Goal: Transaction & Acquisition: Subscribe to service/newsletter

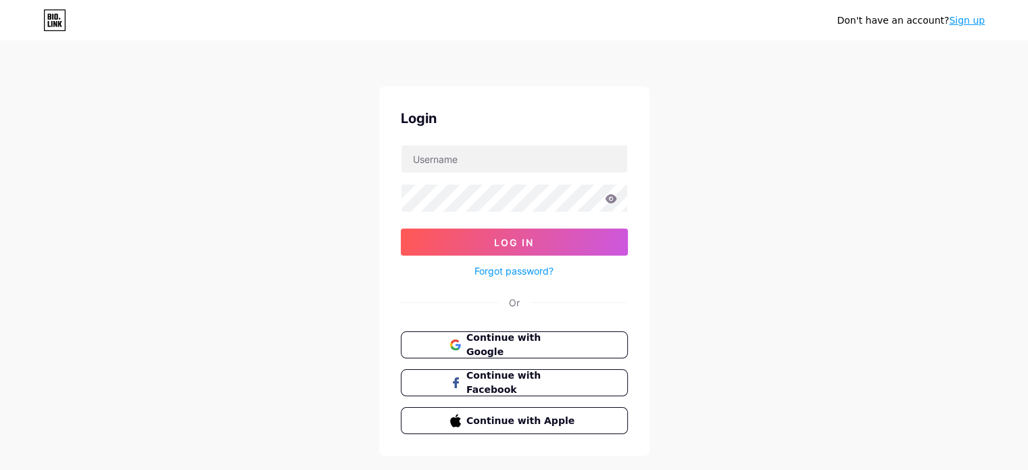
click at [958, 21] on link "Sign up" at bounding box center [967, 20] width 36 height 11
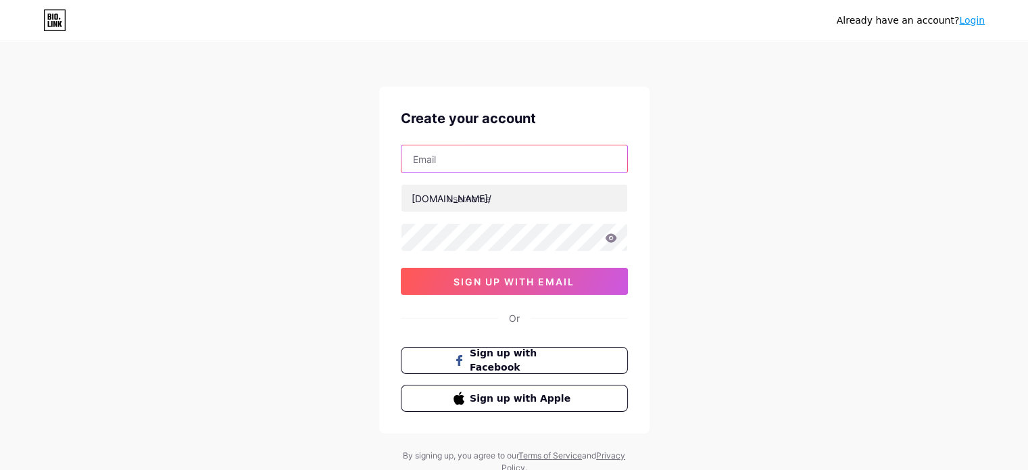
click at [500, 154] on input "text" at bounding box center [515, 158] width 226 height 27
click at [474, 164] on input "[PERSON_NAME]" at bounding box center [515, 158] width 226 height 27
type input "anilchandrasingh579"
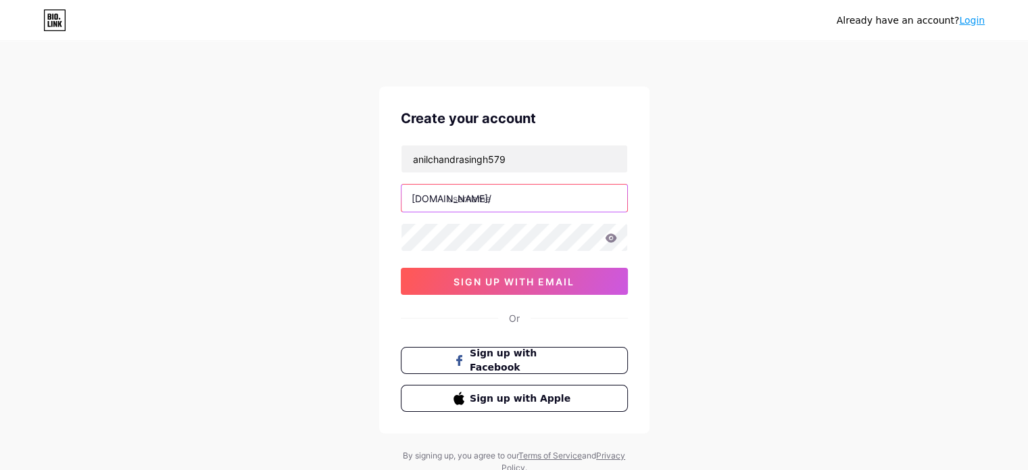
click at [465, 206] on input "text" at bounding box center [515, 198] width 226 height 27
type input "c"
type input "jittu89"
click at [573, 266] on div "anilchandrasingh579 [DOMAIN_NAME]/ jittu89 0cAFcWeA70KsMsC-iM5q8bkhrCcZlBrn7tQn…" at bounding box center [514, 220] width 227 height 150
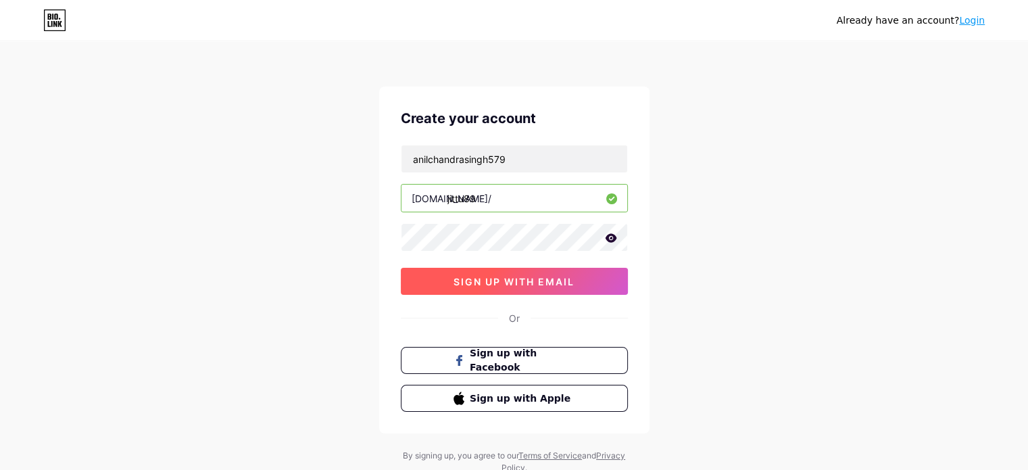
click at [546, 289] on button "sign up with email" at bounding box center [514, 281] width 227 height 27
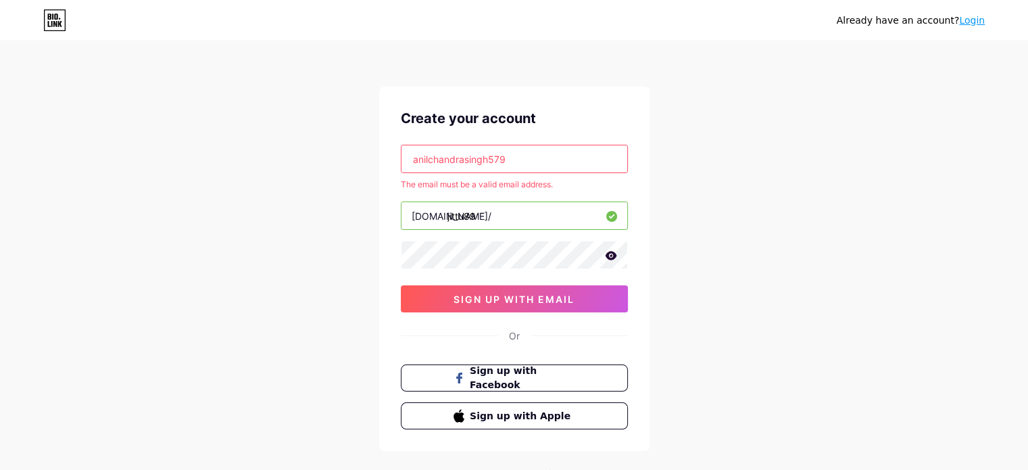
click at [542, 159] on input "anilchandrasingh579" at bounding box center [515, 158] width 226 height 27
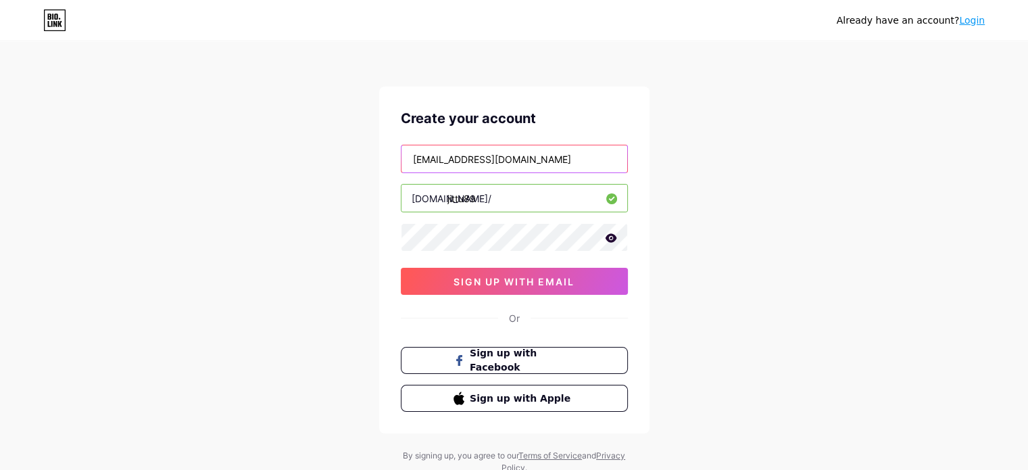
type input "[EMAIL_ADDRESS][DOMAIN_NAME]"
click at [612, 239] on icon at bounding box center [610, 237] width 11 height 9
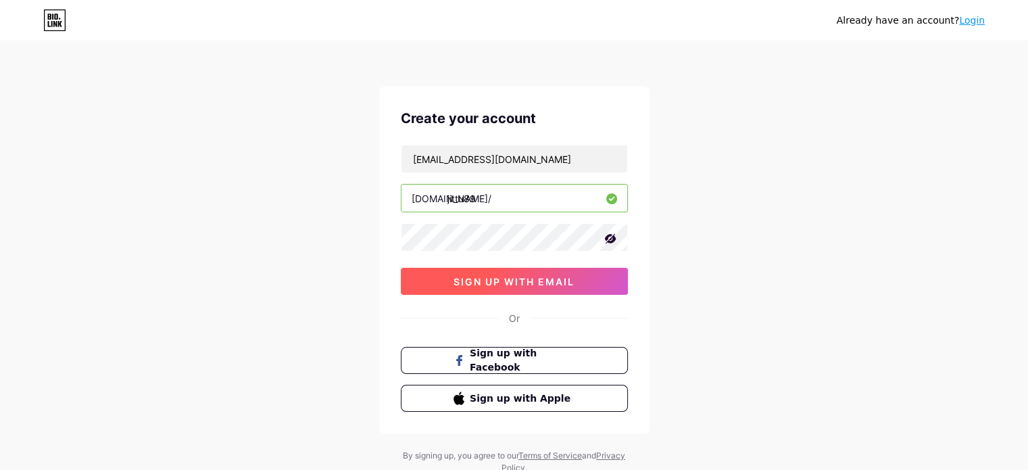
click at [511, 276] on span "sign up with email" at bounding box center [514, 281] width 121 height 11
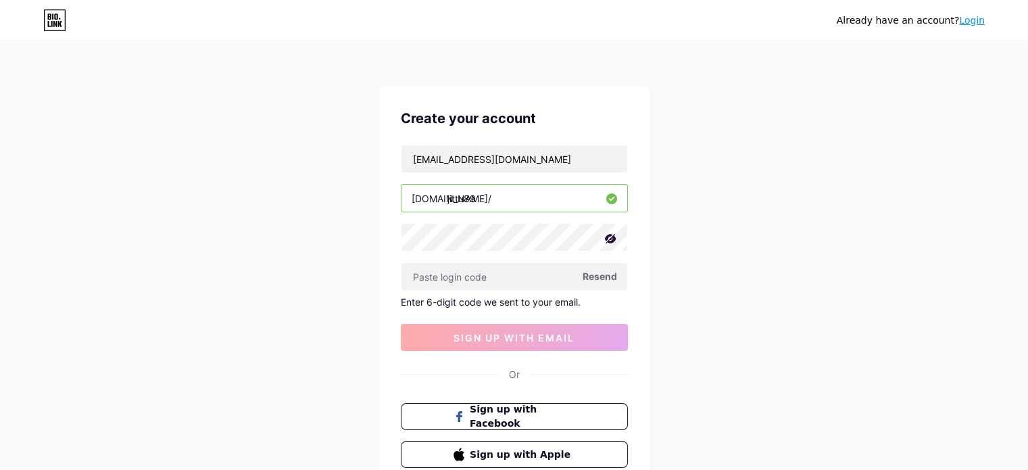
click at [595, 274] on span "Resend" at bounding box center [600, 276] width 34 height 14
click at [748, 114] on div "Already have an account? Login Create your account [EMAIL_ADDRESS][DOMAIN_NAME]…" at bounding box center [514, 286] width 1028 height 573
